Goal: Information Seeking & Learning: Learn about a topic

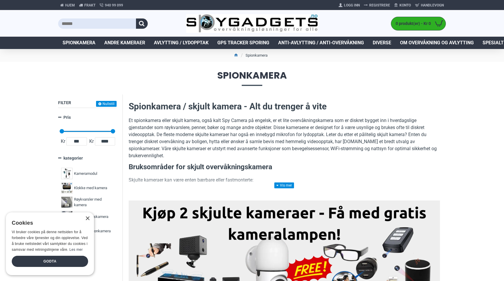
scroll to position [8, 0]
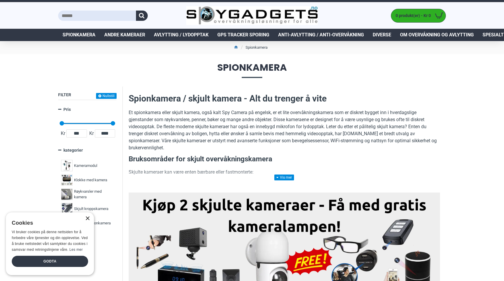
click at [85, 217] on div "×" at bounding box center [87, 219] width 4 height 4
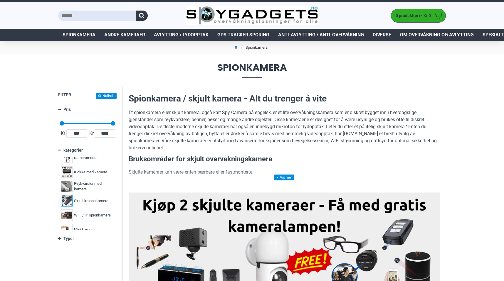
click at [98, 202] on span "Skjult kroppskamera" at bounding box center [91, 201] width 34 height 6
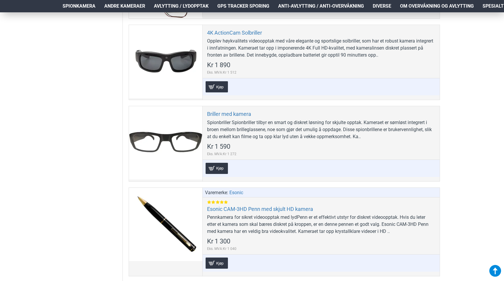
scroll to position [384, 0]
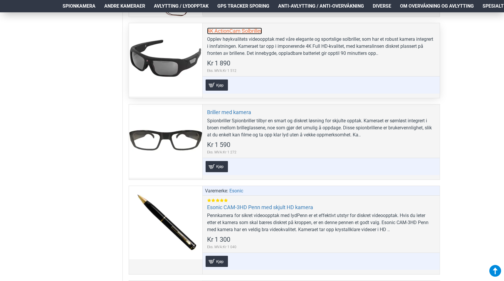
click at [222, 31] on link "4K ActionCam Solbriller" at bounding box center [234, 31] width 55 height 7
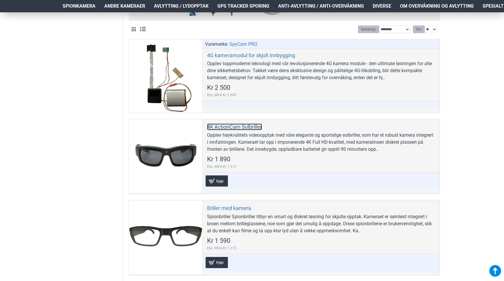
scroll to position [289, 0]
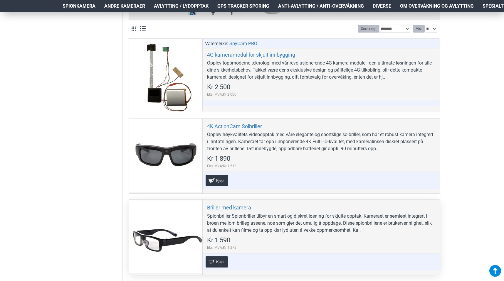
click at [177, 220] on div at bounding box center [165, 236] width 73 height 73
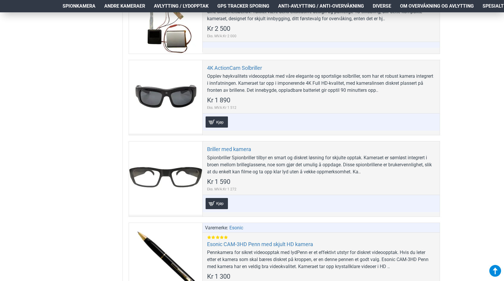
scroll to position [351, 0]
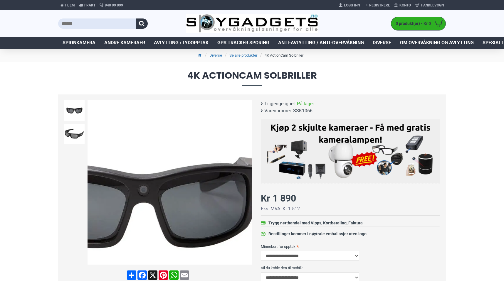
scroll to position [17, 0]
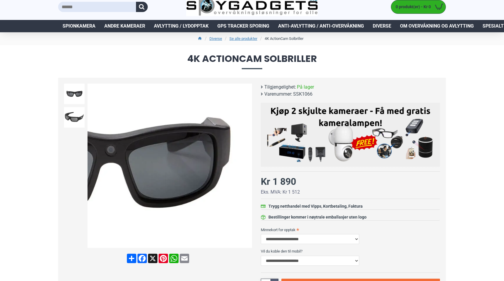
click at [249, 167] on div "Next slide" at bounding box center [247, 166] width 10 height 10
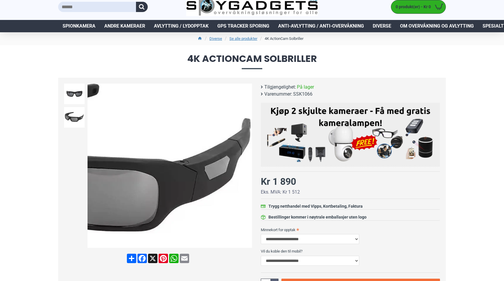
click at [247, 168] on div "Next slide" at bounding box center [247, 166] width 10 height 10
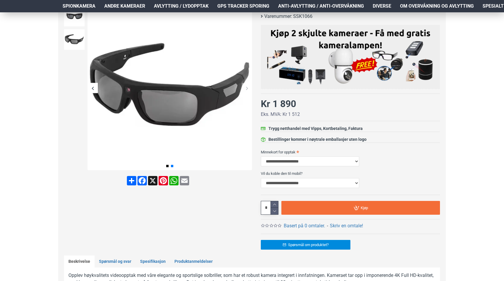
scroll to position [68, 0]
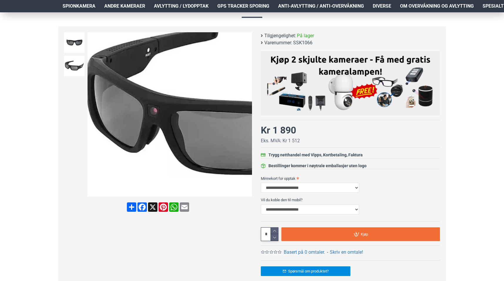
click at [94, 120] on img at bounding box center [170, 114] width 165 height 165
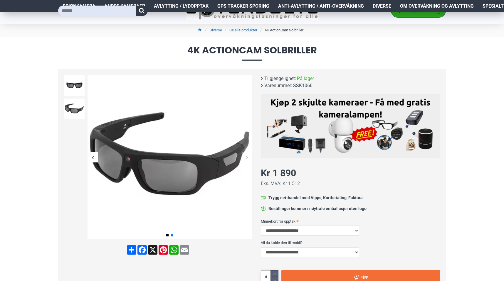
scroll to position [0, 0]
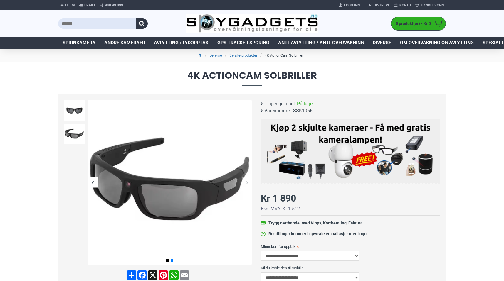
click at [81, 45] on span "Spionkamera" at bounding box center [79, 42] width 33 height 7
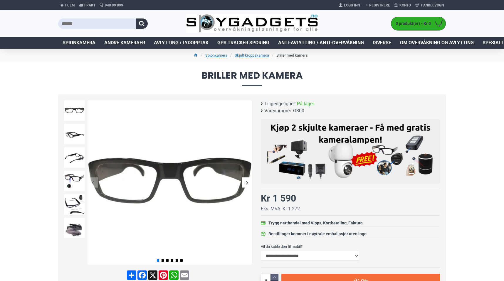
click at [247, 186] on div "Next slide" at bounding box center [247, 183] width 10 height 10
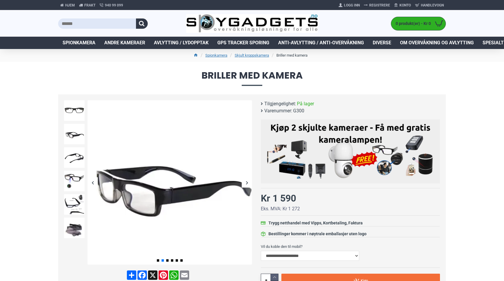
click at [247, 186] on div "Next slide" at bounding box center [247, 183] width 10 height 10
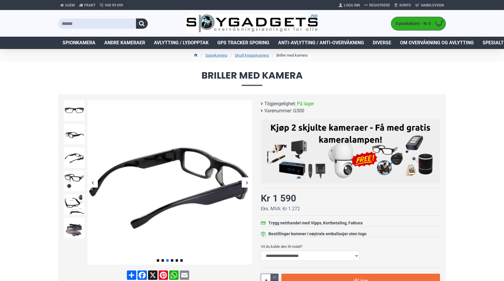
click at [247, 186] on div "Next slide" at bounding box center [247, 183] width 10 height 10
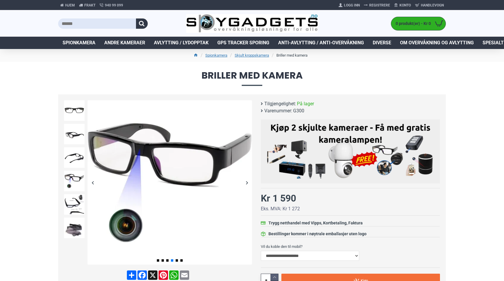
click at [247, 186] on div "Next slide" at bounding box center [247, 183] width 10 height 10
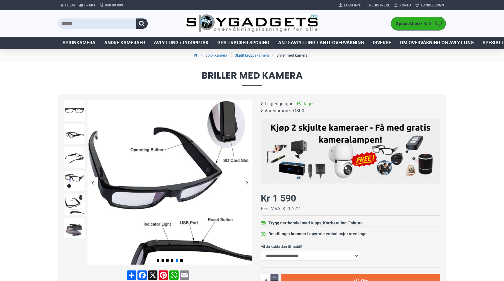
click at [247, 186] on div "Next slide" at bounding box center [247, 183] width 10 height 10
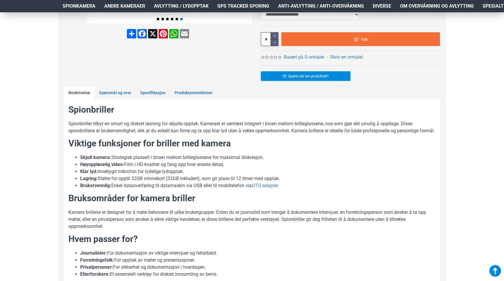
scroll to position [252, 0]
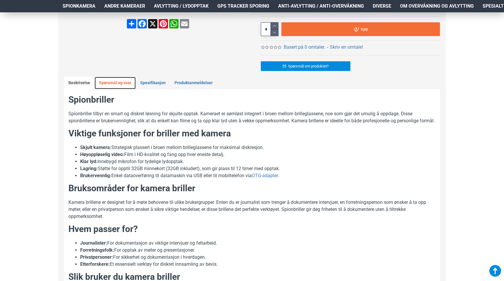
click at [122, 82] on link "Spørsmål og svar" at bounding box center [115, 83] width 41 height 12
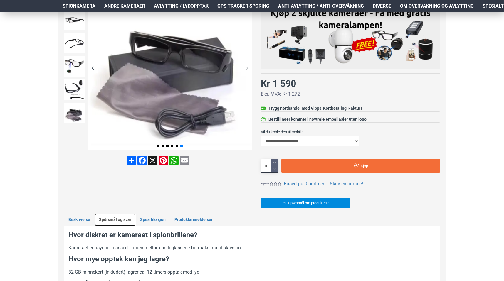
scroll to position [188, 0]
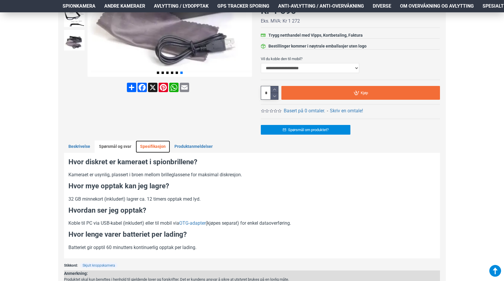
click at [152, 148] on link "Spesifikasjon" at bounding box center [153, 147] width 34 height 12
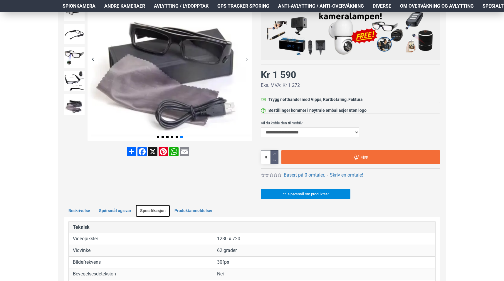
scroll to position [123, 0]
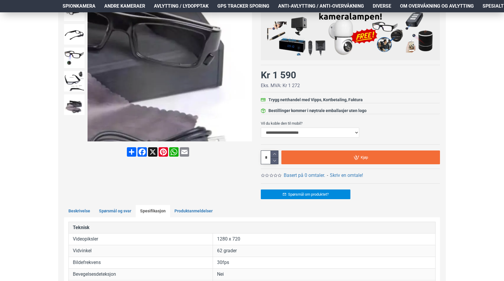
click at [246, 61] on div "Next slide" at bounding box center [247, 59] width 10 height 10
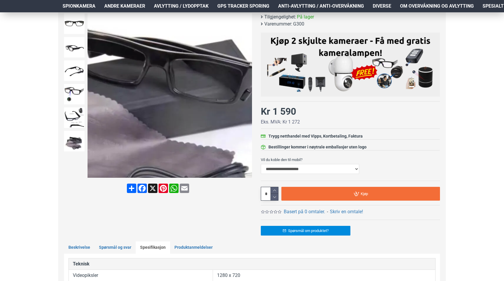
scroll to position [88, 0]
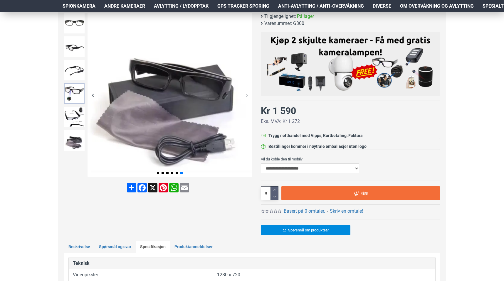
click at [78, 88] on img at bounding box center [74, 93] width 21 height 21
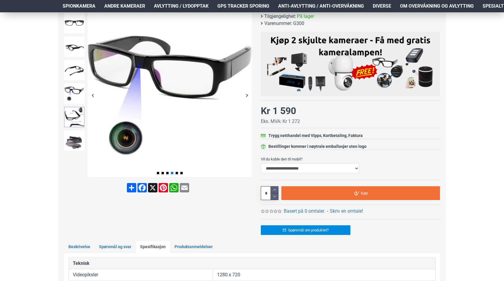
click at [82, 117] on img at bounding box center [74, 117] width 21 height 21
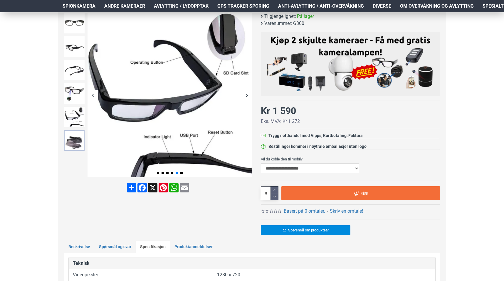
click at [81, 138] on img at bounding box center [74, 140] width 21 height 21
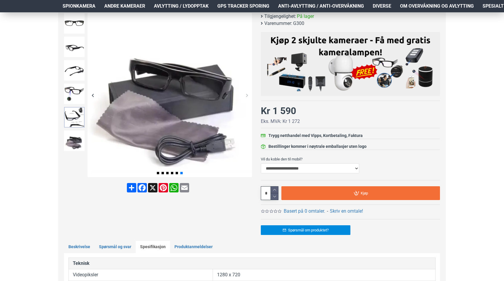
click at [78, 125] on img at bounding box center [74, 117] width 21 height 21
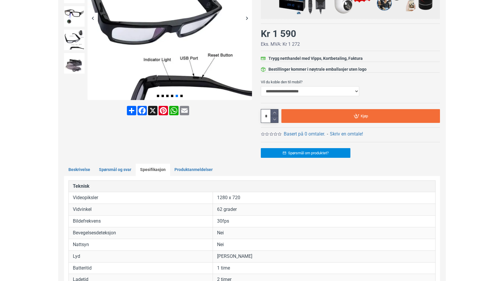
scroll to position [0, 0]
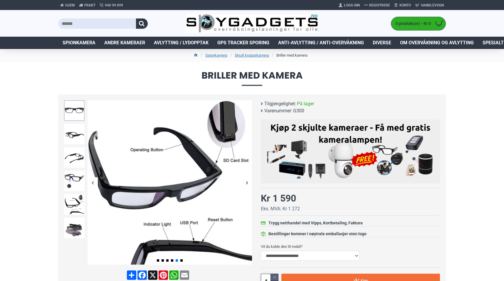
click at [78, 110] on img at bounding box center [74, 110] width 21 height 21
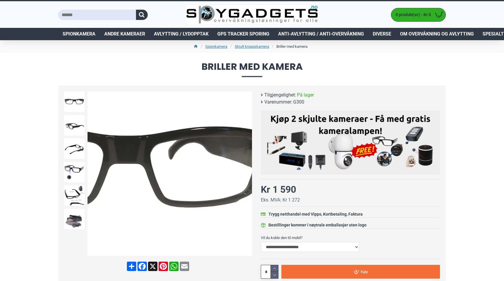
scroll to position [12, 0]
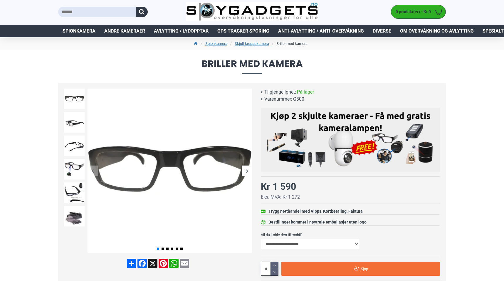
click at [260, 99] on div "Briller med kamera Tilgjengelighet: På lager Varenummer: G300 -" at bounding box center [346, 203] width 188 height 228
click at [261, 99] on li "Varenummer: G300" at bounding box center [349, 99] width 176 height 7
click at [262, 99] on li "Varenummer: G300" at bounding box center [349, 99] width 176 height 7
click at [260, 95] on div "Briller med kamera Tilgjengelighet: På lager Varenummer: G300 -" at bounding box center [346, 203] width 188 height 228
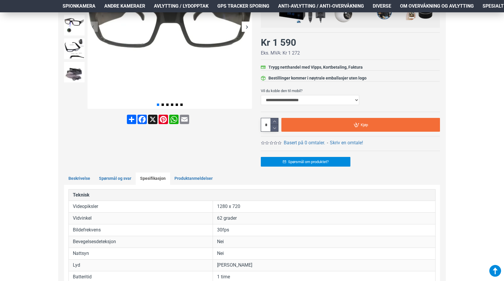
scroll to position [160, 0]
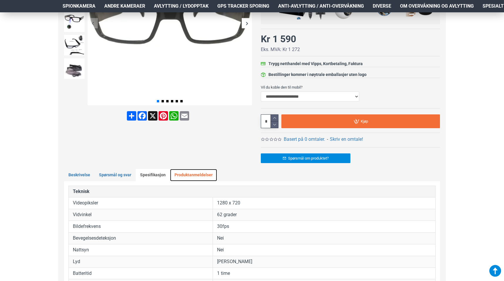
click at [210, 175] on link "Produktanmeldelser" at bounding box center [193, 175] width 47 height 12
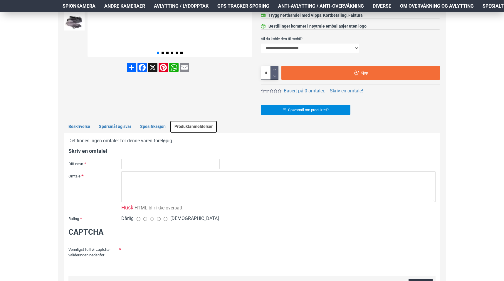
scroll to position [143, 0]
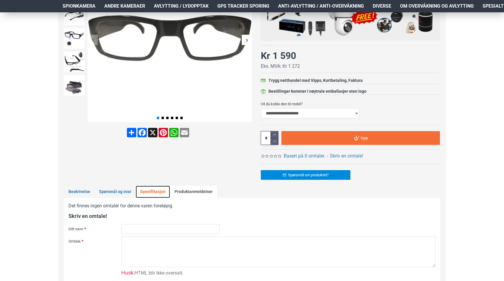
click at [151, 193] on link "Spesifikasjon" at bounding box center [153, 192] width 34 height 12
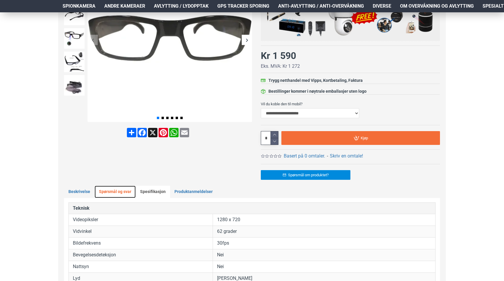
click at [118, 193] on link "Spørsmål og svar" at bounding box center [115, 192] width 41 height 12
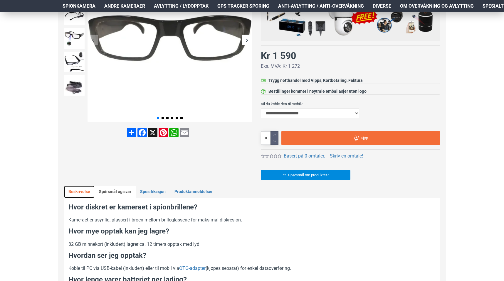
click at [81, 194] on link "Beskrivelse" at bounding box center [79, 192] width 31 height 12
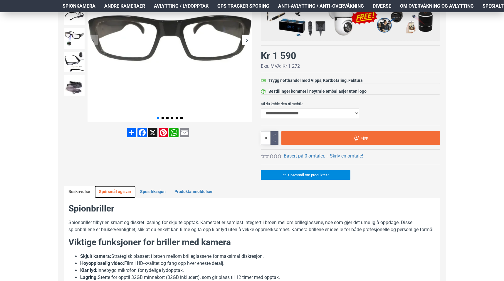
click at [125, 193] on link "Spørsmål og svar" at bounding box center [115, 192] width 41 height 12
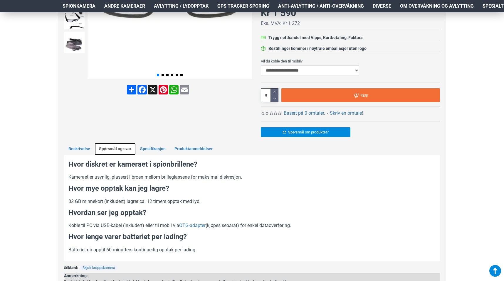
scroll to position [193, 0]
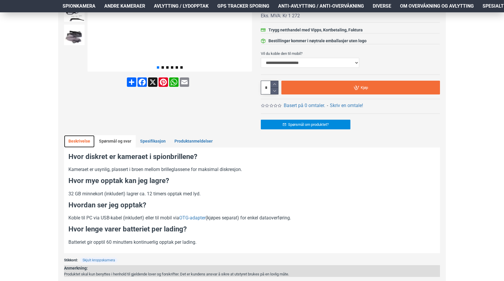
click at [83, 145] on link "Beskrivelse" at bounding box center [79, 141] width 31 height 12
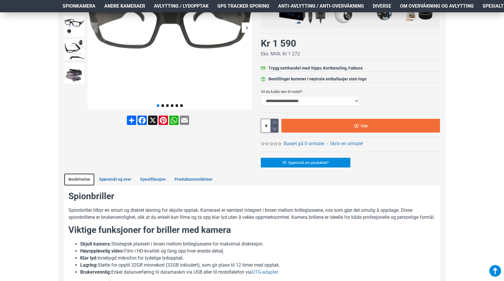
scroll to position [150, 0]
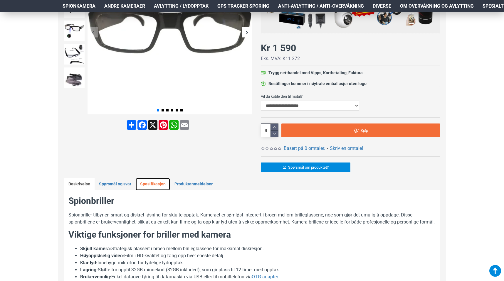
click at [162, 183] on link "Spesifikasjon" at bounding box center [153, 184] width 34 height 12
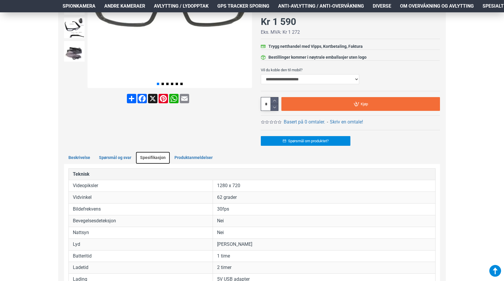
scroll to position [177, 0]
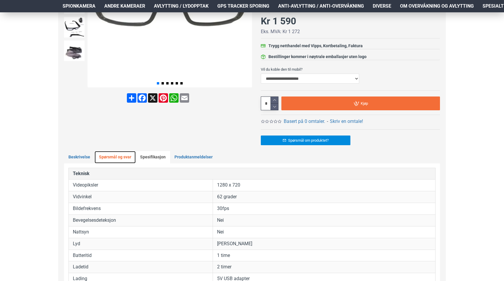
click at [115, 163] on link "Spørsmål og svar" at bounding box center [115, 157] width 41 height 12
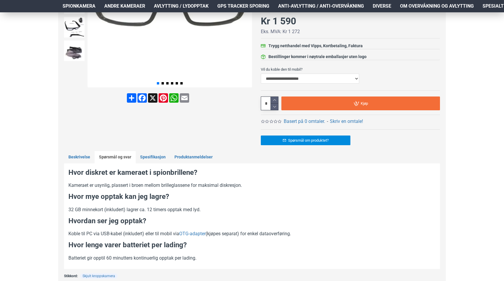
click at [88, 164] on div "Spionbriller Spionbriller tilbyr en smart og diskret løsning for skjulte opptak…" at bounding box center [252, 217] width 376 height 106
click at [87, 162] on link "Beskrivelse" at bounding box center [79, 157] width 31 height 12
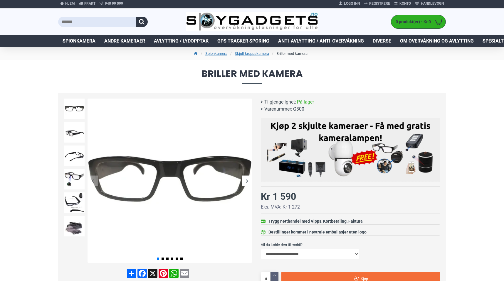
scroll to position [0, 0]
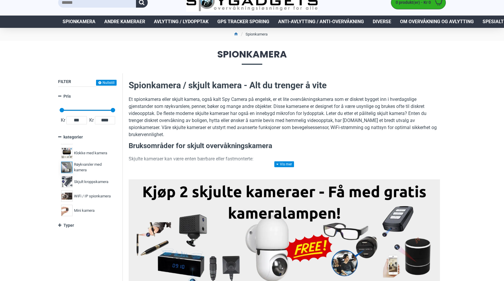
scroll to position [16, 0]
click at [93, 180] on span "Skjult kroppskamera" at bounding box center [91, 180] width 34 height 6
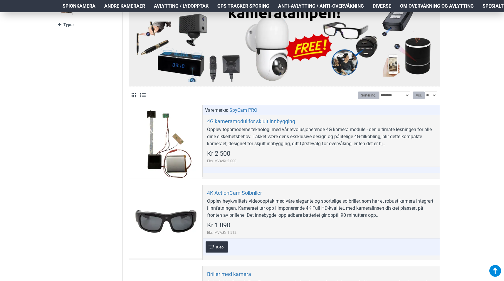
scroll to position [224, 0]
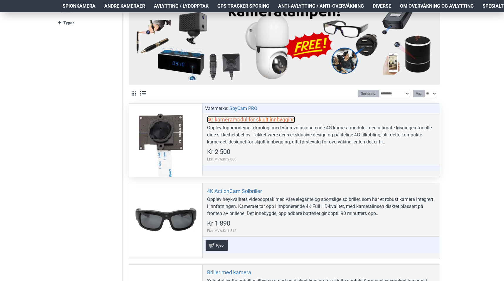
click at [231, 120] on link "4G kameramodul for skjult innbygging" at bounding box center [251, 119] width 88 height 7
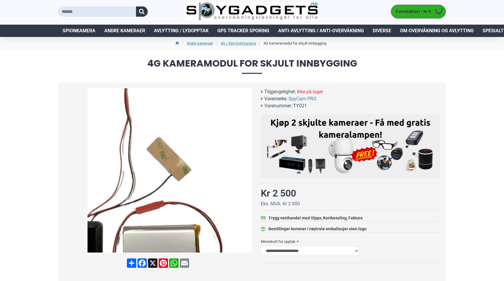
scroll to position [17, 0]
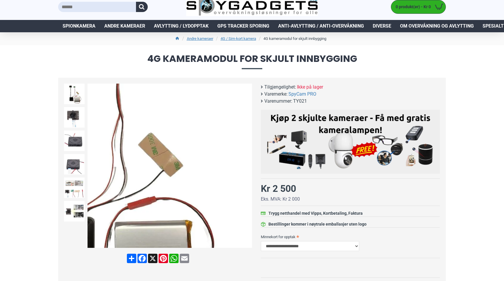
click at [244, 165] on div "Next slide" at bounding box center [247, 166] width 10 height 10
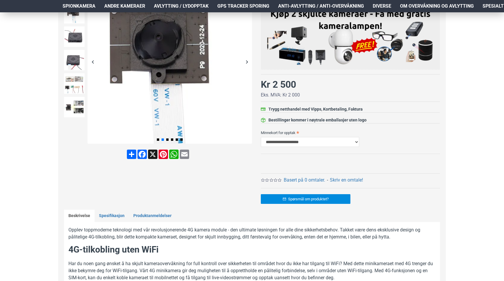
scroll to position [122, 0]
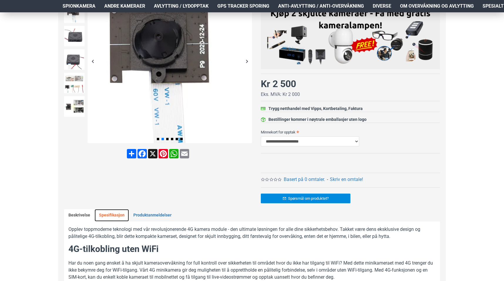
click at [107, 217] on link "Spesifikasjon" at bounding box center [112, 215] width 34 height 12
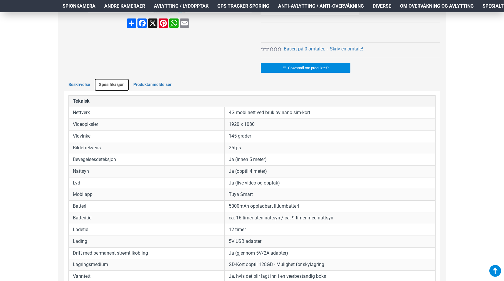
scroll to position [260, 0]
